Goal: Check status: Check status

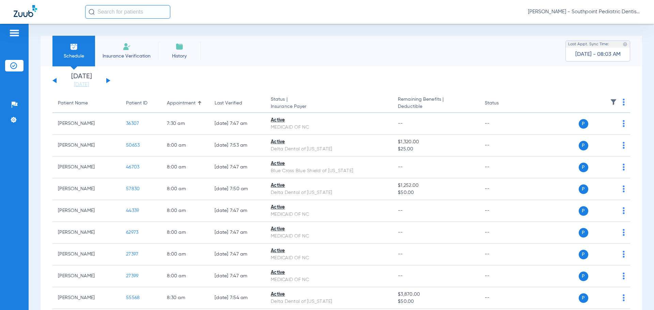
drag, startPoint x: 83, startPoint y: 87, endPoint x: 81, endPoint y: 98, distance: 11.1
click at [83, 87] on link "[DATE]" at bounding box center [81, 84] width 41 height 7
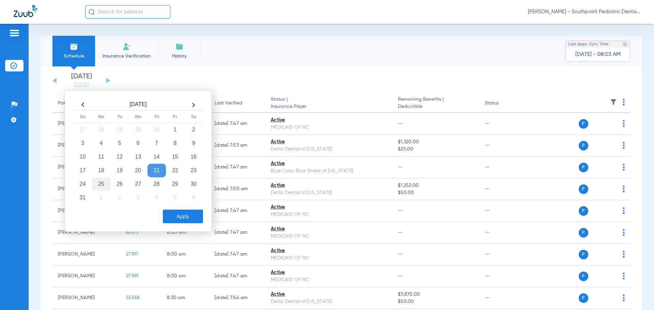
click at [102, 185] on td "25" at bounding box center [101, 184] width 18 height 14
click at [182, 214] on button "Apply" at bounding box center [183, 217] width 40 height 14
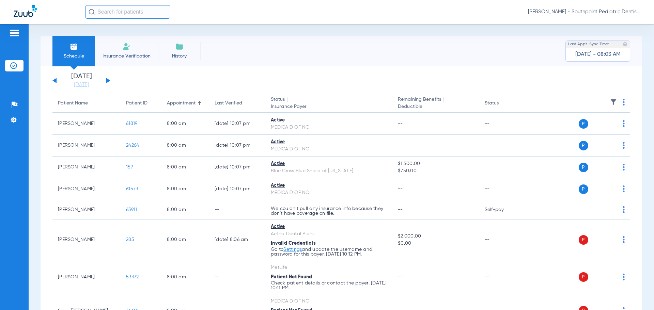
drag, startPoint x: 610, startPoint y: 101, endPoint x: 607, endPoint y: 104, distance: 3.6
click at [610, 100] on img at bounding box center [613, 102] width 7 height 7
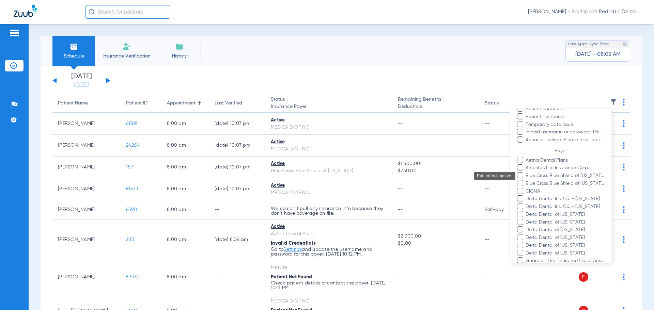
scroll to position [102, 0]
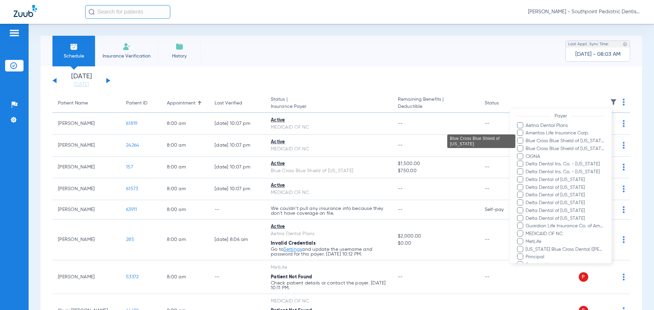
click at [581, 141] on span "Blue Cross Blue Shield of [US_STATE]" at bounding box center [564, 141] width 79 height 7
click at [526, 146] on input "Blue Cross Blue Shield of [US_STATE]" at bounding box center [526, 146] width 0 height 0
click at [586, 148] on span "Blue Cross Blue Shield of [US_STATE]" at bounding box center [564, 148] width 79 height 7
click at [526, 154] on input "Blue Cross Blue Shield of [US_STATE]" at bounding box center [526, 154] width 0 height 0
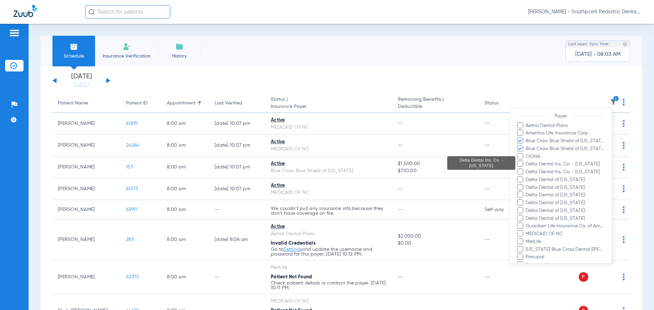
scroll to position [135, 0]
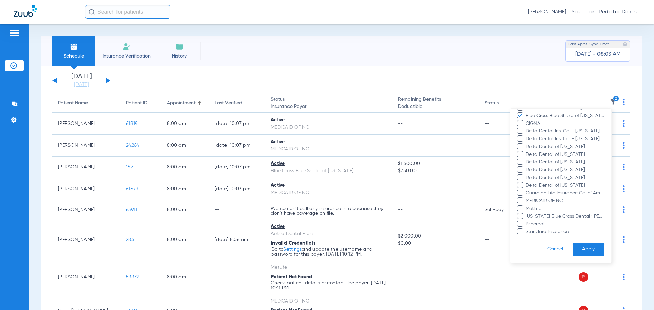
click at [596, 247] on button "Apply" at bounding box center [588, 249] width 32 height 13
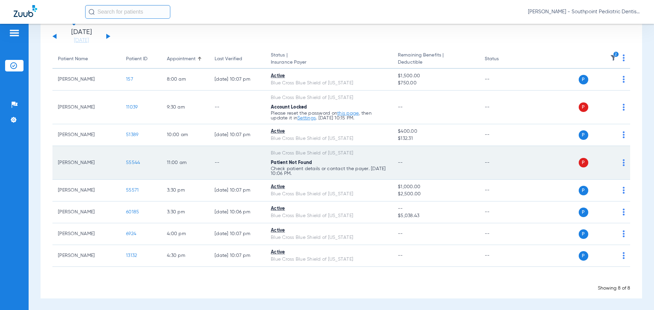
scroll to position [45, 0]
